Goal: Information Seeking & Learning: Compare options

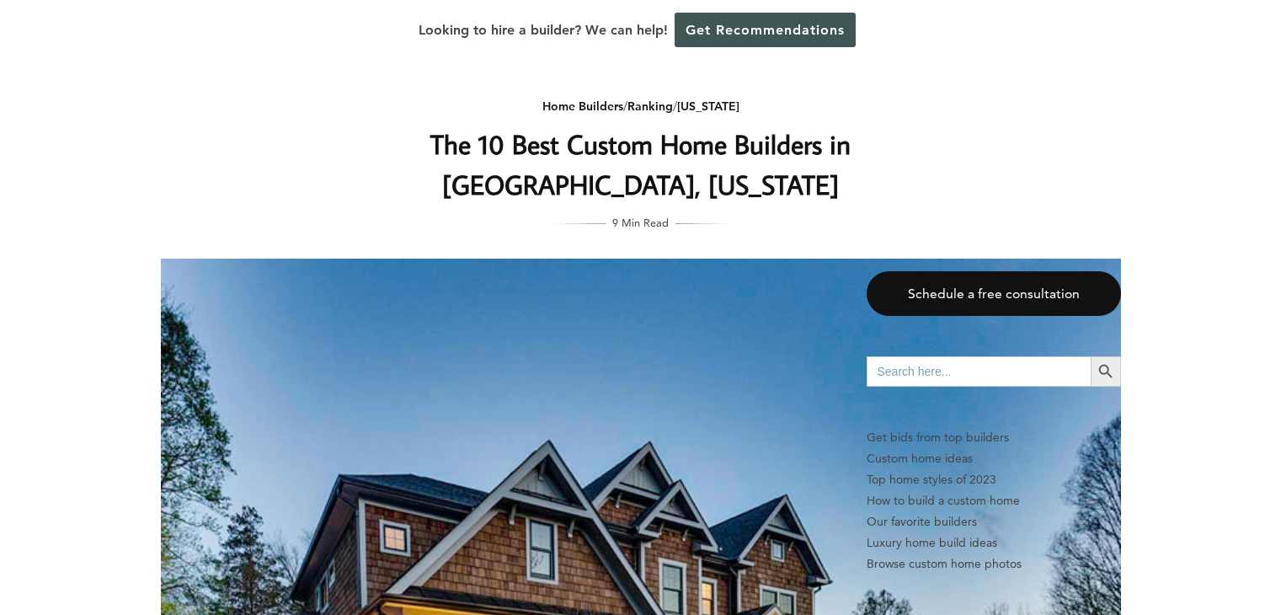
scroll to position [3088, 0]
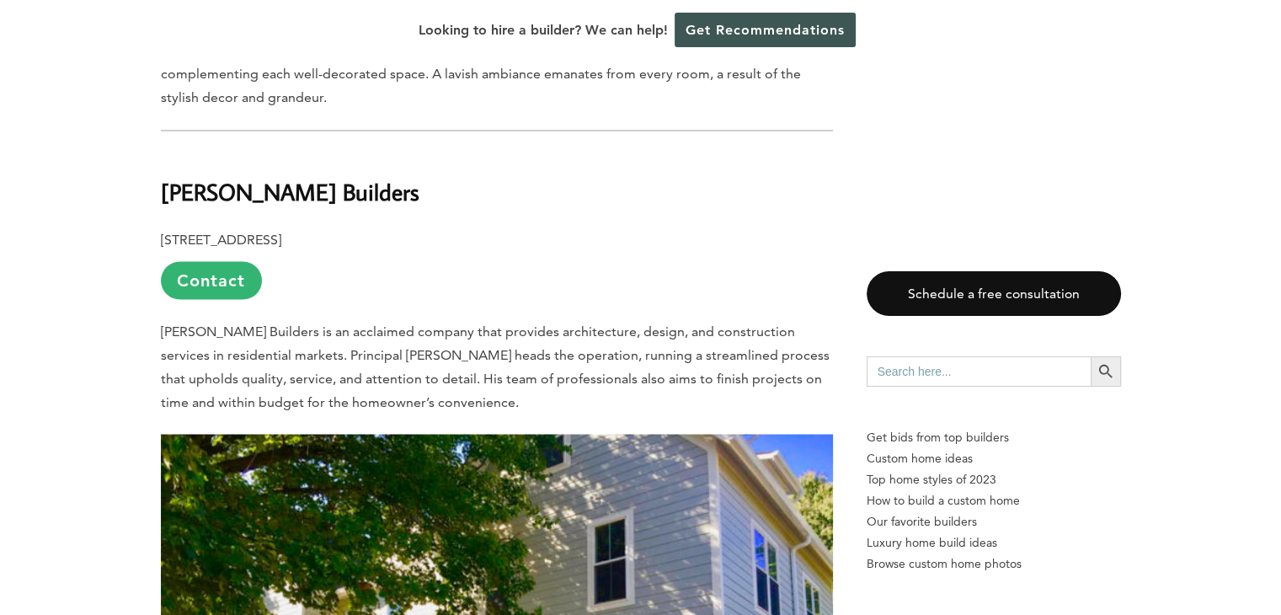
drag, startPoint x: 0, startPoint y: 0, endPoint x: 40, endPoint y: 300, distance: 302.5
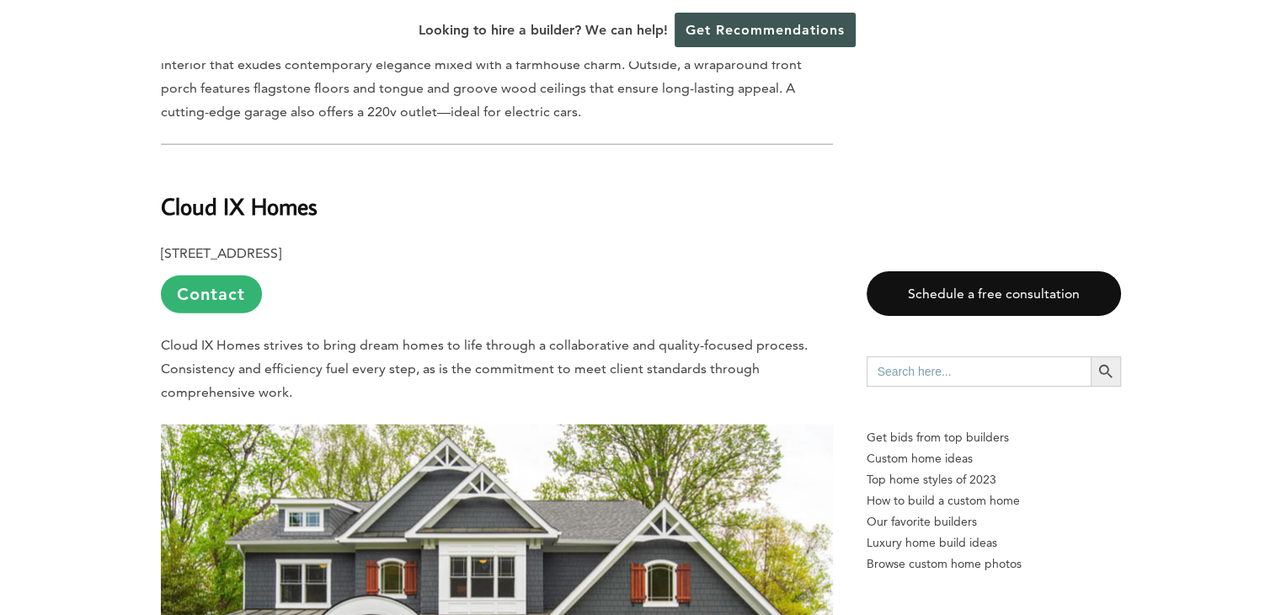
scroll to position [4132, 0]
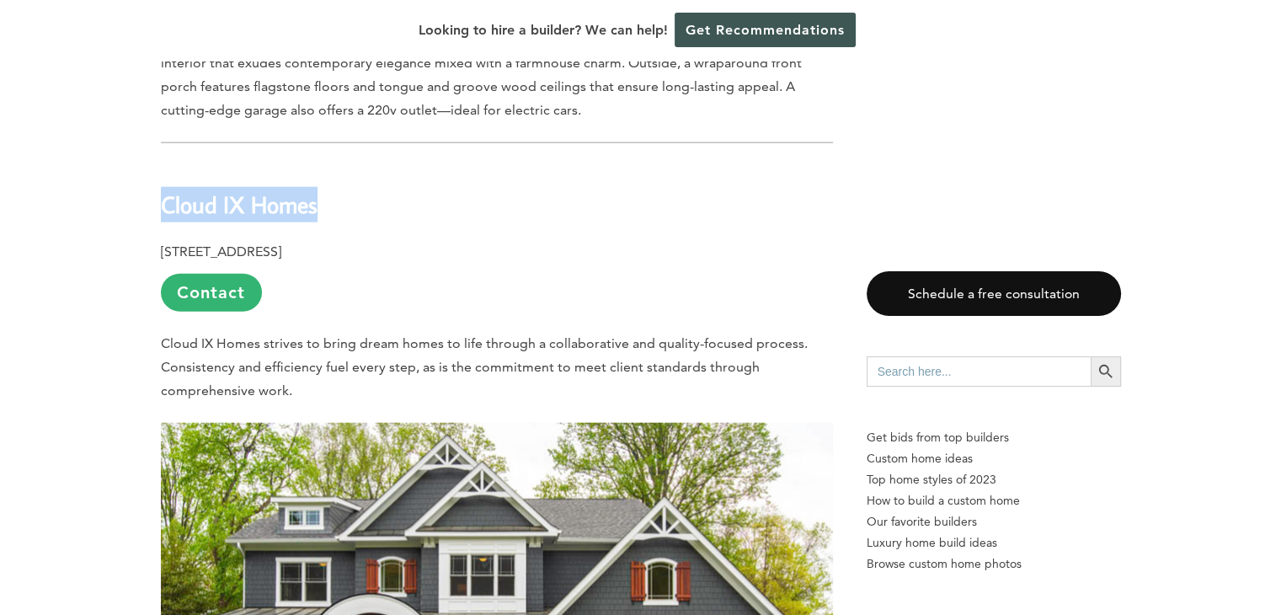
drag, startPoint x: 162, startPoint y: 143, endPoint x: 317, endPoint y: 134, distance: 155.2
click at [317, 190] on b "Cloud IX Homes" at bounding box center [239, 204] width 157 height 29
copy b "Cloud IX Homes"
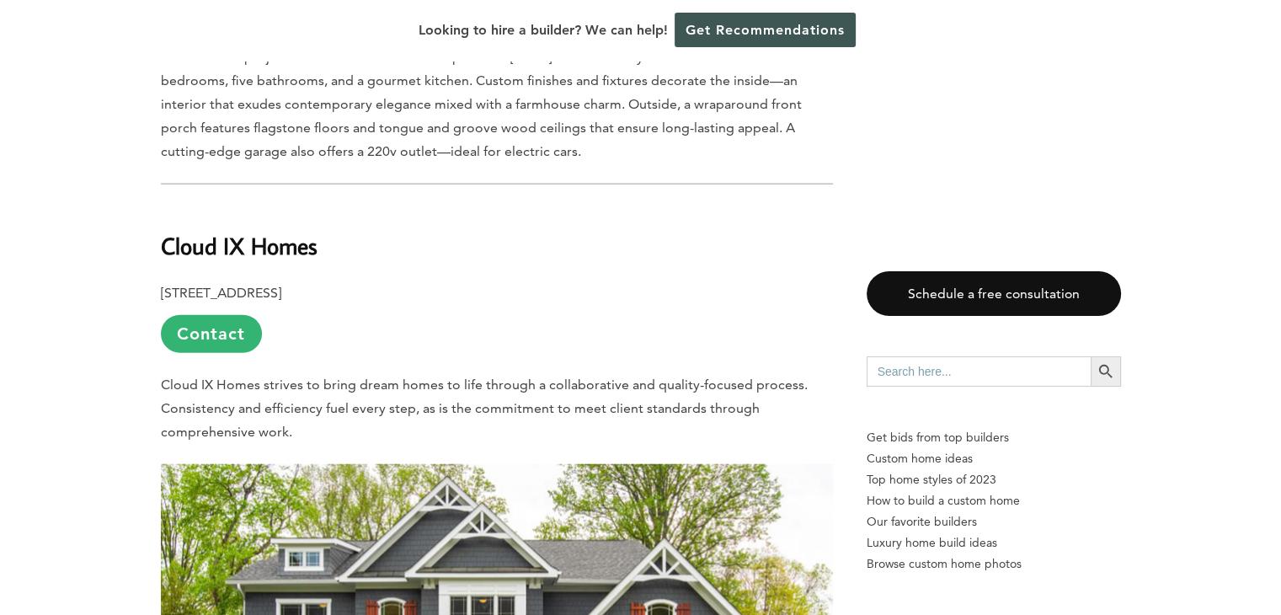
scroll to position [4132, 0]
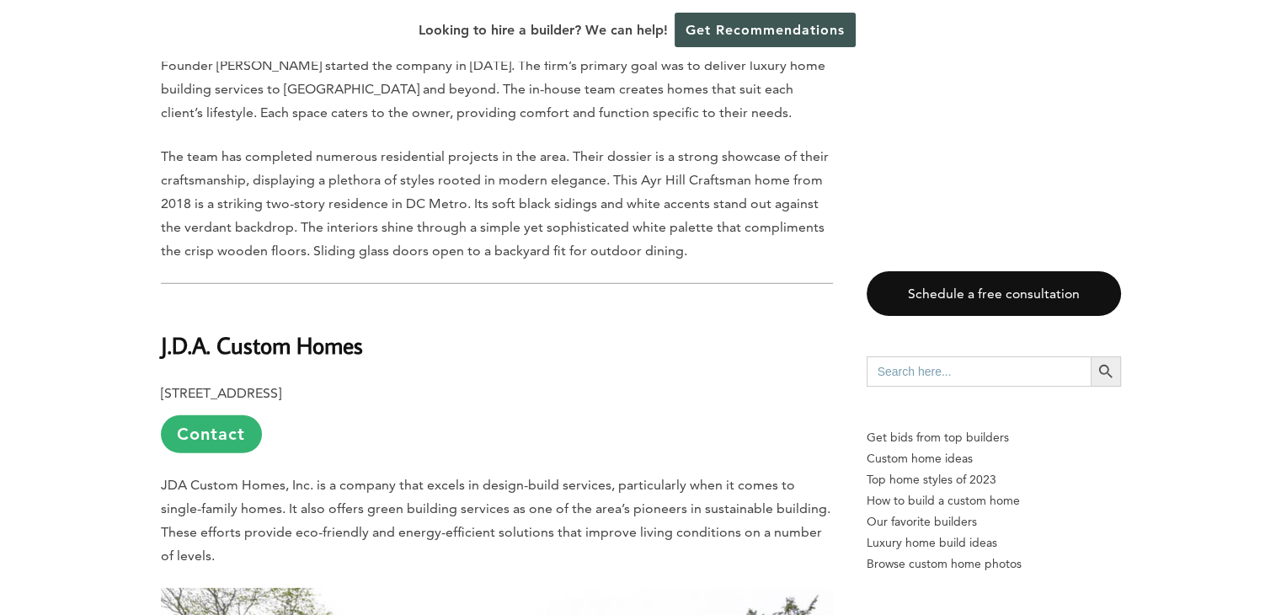
scroll to position [5075, 0]
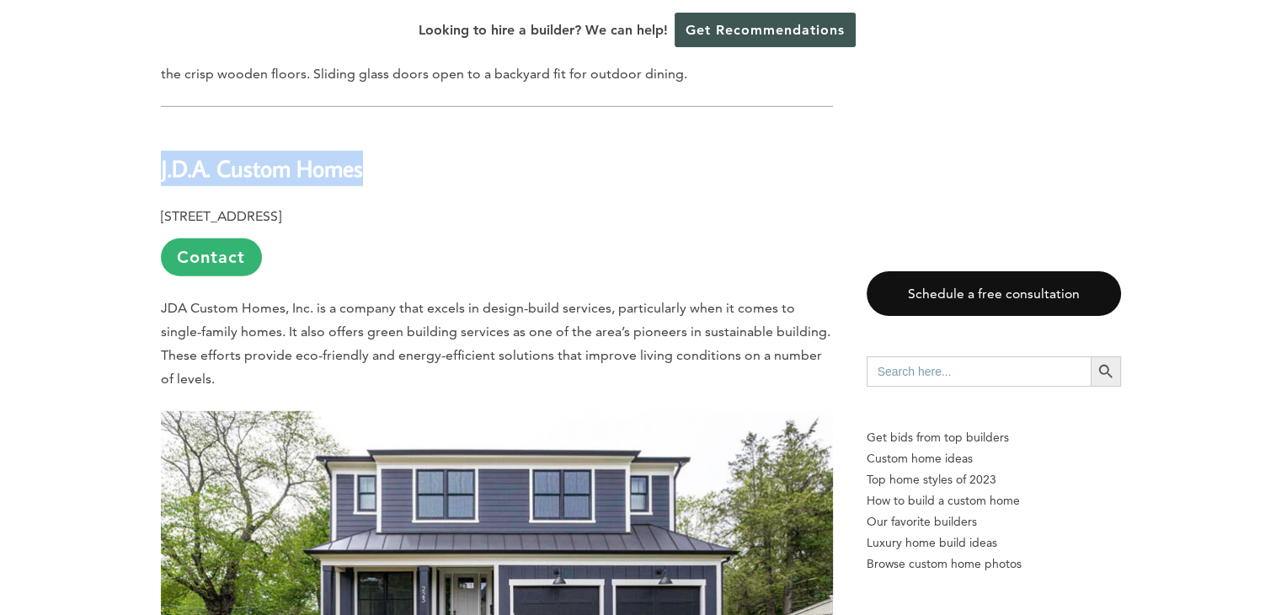
drag, startPoint x: 158, startPoint y: 109, endPoint x: 360, endPoint y: 115, distance: 202.2
copy b "J.D.A. Custom Homes"
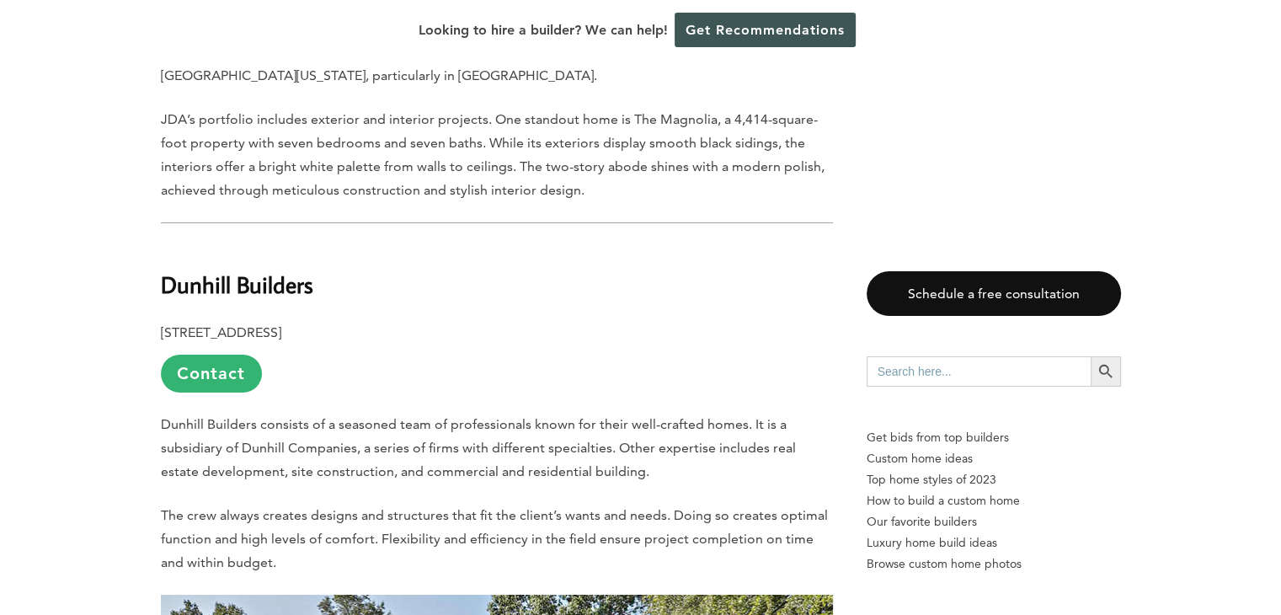
scroll to position [6035, 0]
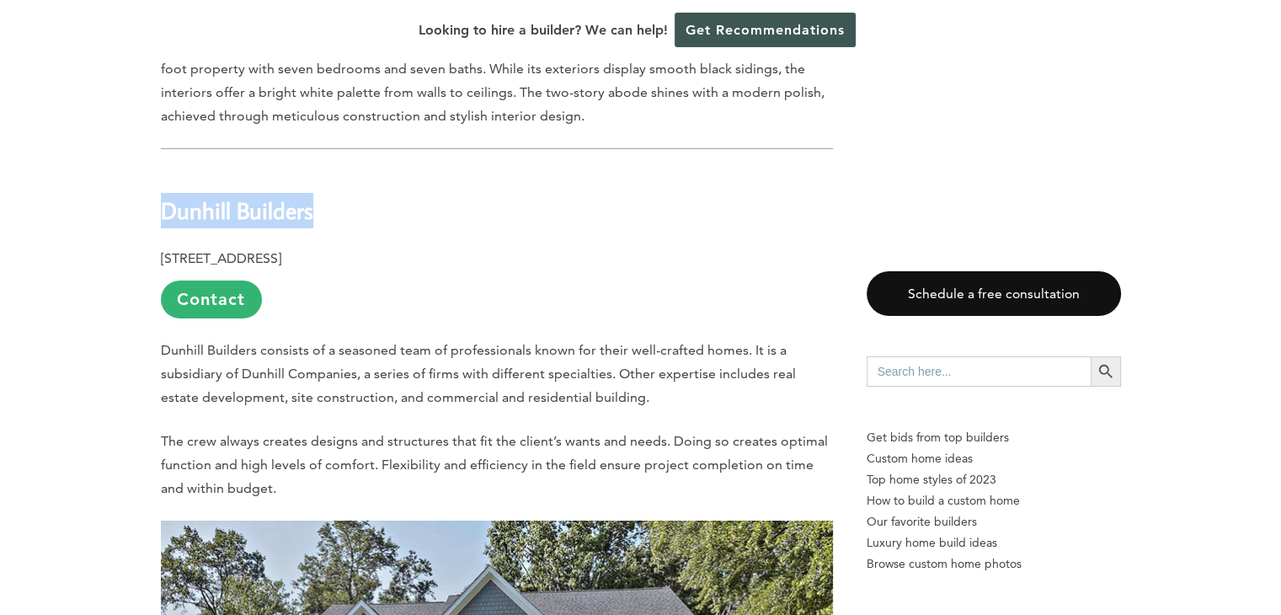
drag, startPoint x: 152, startPoint y: 149, endPoint x: 317, endPoint y: 144, distance: 165.2
click at [317, 144] on div "Last updated on May 23rd, 2024 at 01:23 pm Top-tier custom home builders meet a…" at bounding box center [641, 612] width 1014 height 11498
copy b "Dunhill Builders"
click at [366, 169] on h2 "Dunhill Builders" at bounding box center [497, 198] width 672 height 58
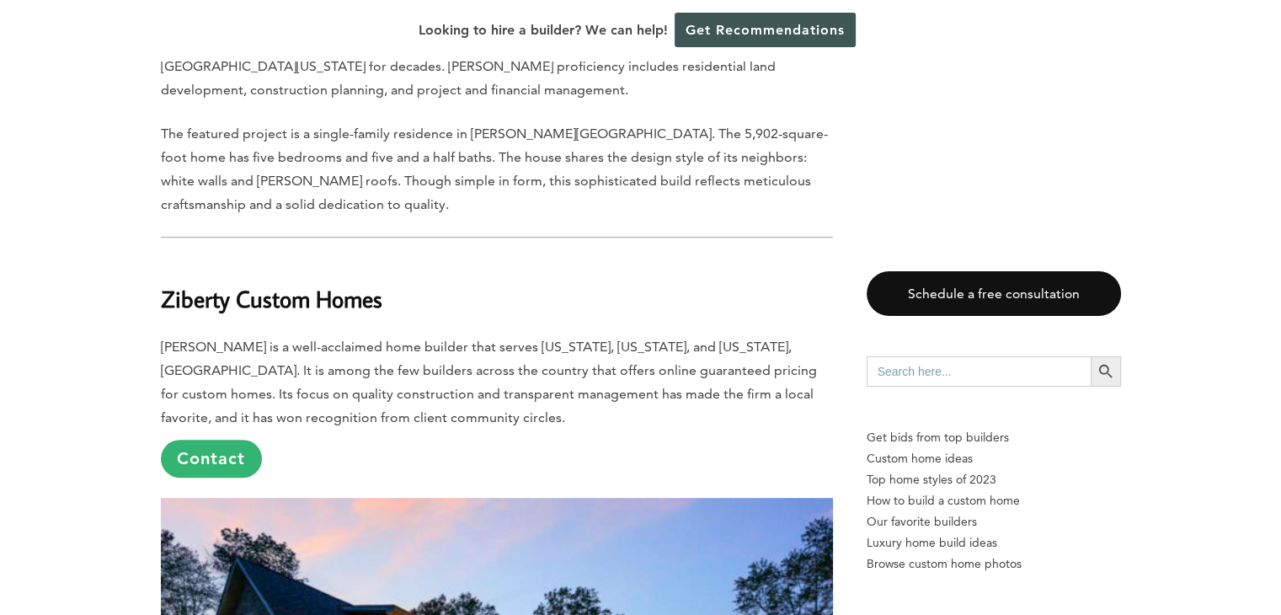
scroll to position [7001, 0]
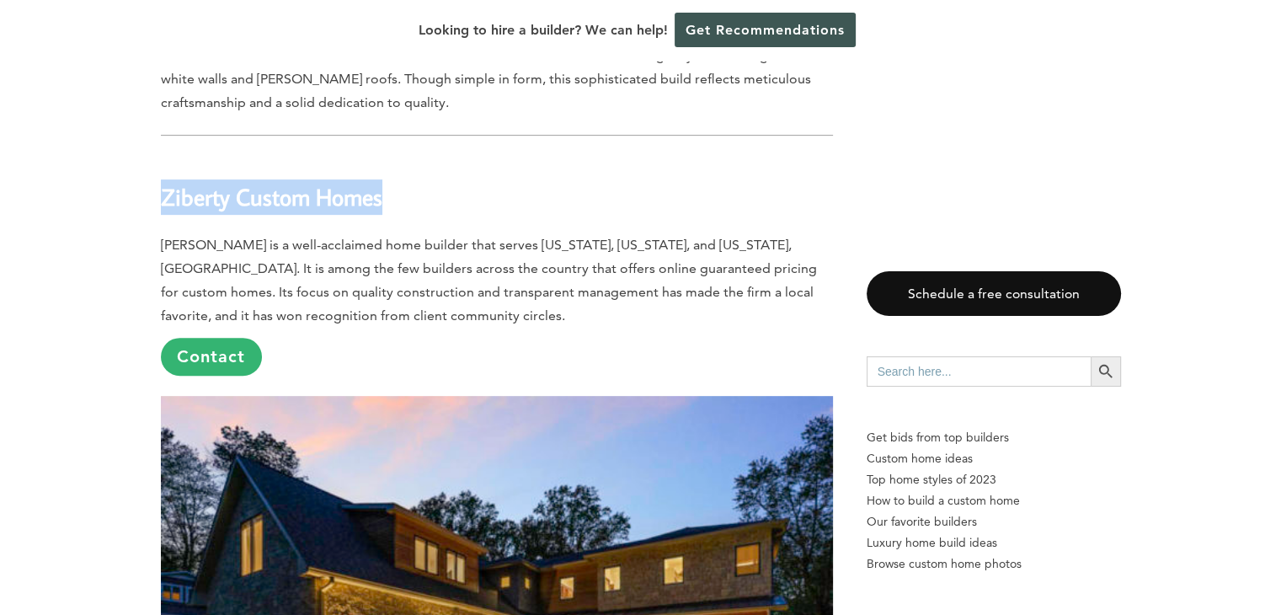
drag, startPoint x: 158, startPoint y: 136, endPoint x: 387, endPoint y: 137, distance: 229.1
copy b "Ziberty Custom Homes"
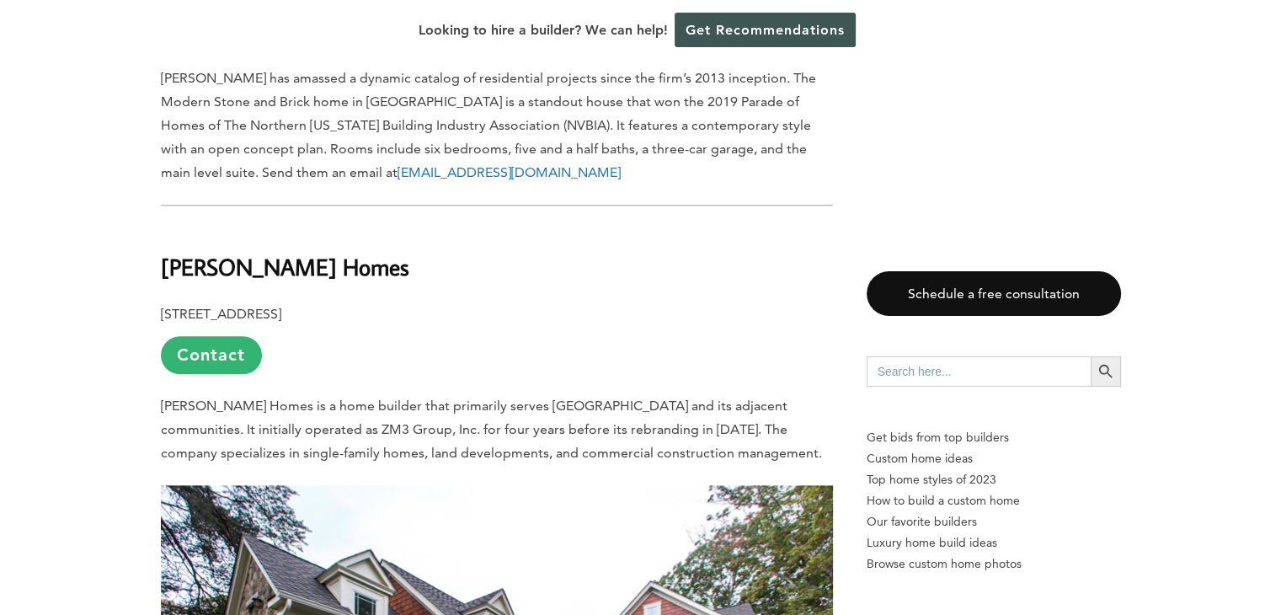
scroll to position [7985, 0]
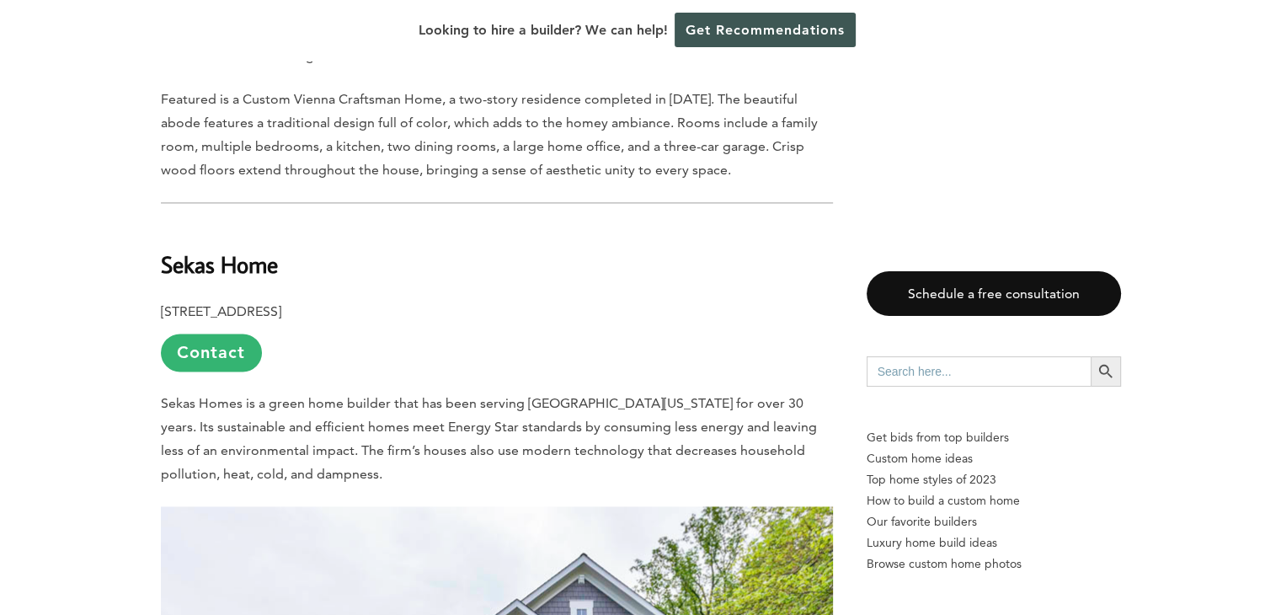
scroll to position [8895, 0]
drag, startPoint x: 161, startPoint y: 210, endPoint x: 276, endPoint y: 201, distance: 115.7
click at [276, 248] on b "Sekas Home" at bounding box center [219, 262] width 117 height 29
copy b "Sekas Home"
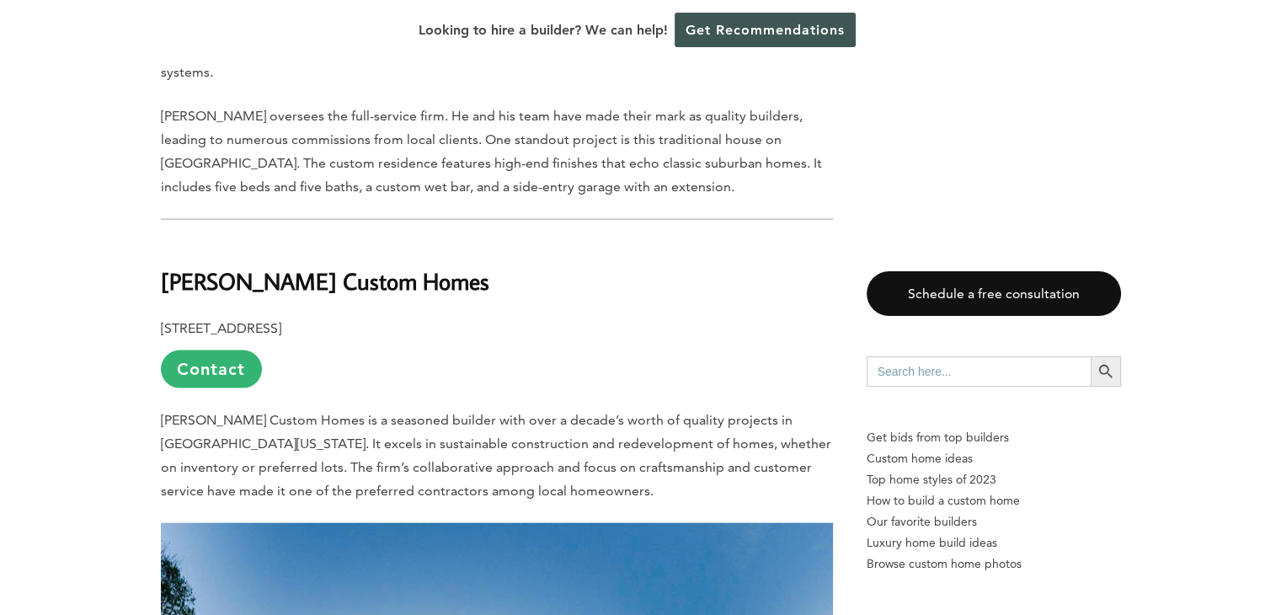
scroll to position [9893, 0]
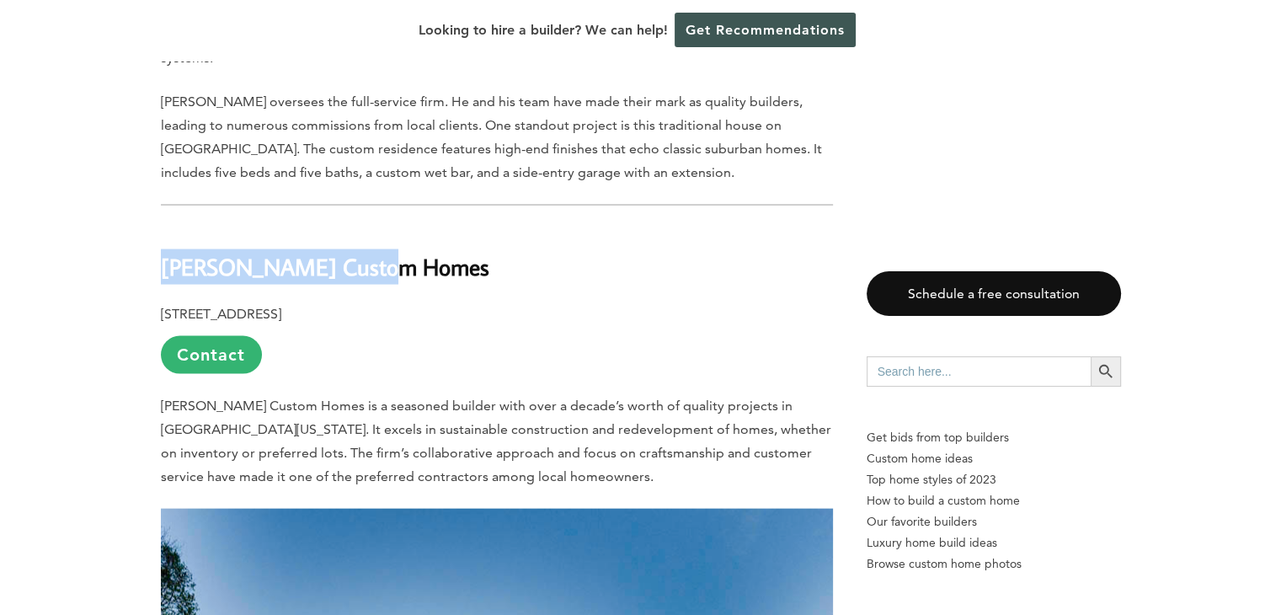
drag, startPoint x: 158, startPoint y: 179, endPoint x: 376, endPoint y: 181, distance: 217.3
copy b "[PERSON_NAME] Custom Homes"
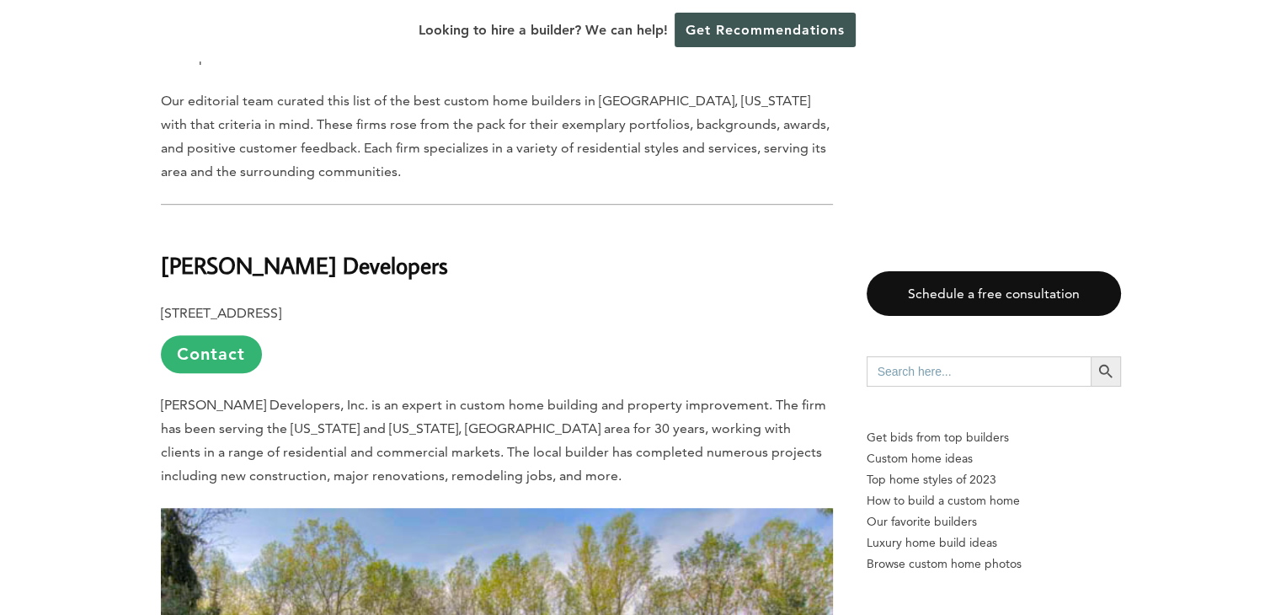
scroll to position [0, 0]
